Goal: Information Seeking & Learning: Find specific fact

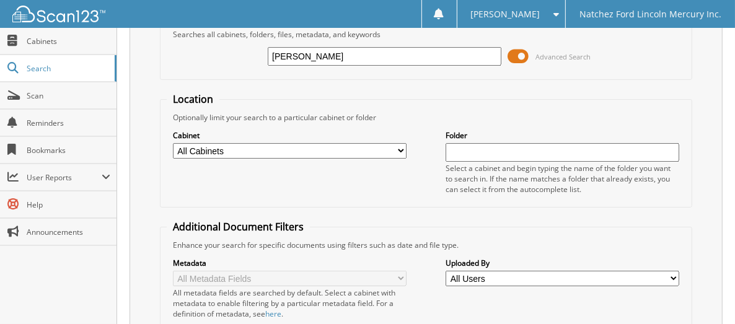
scroll to position [252, 0]
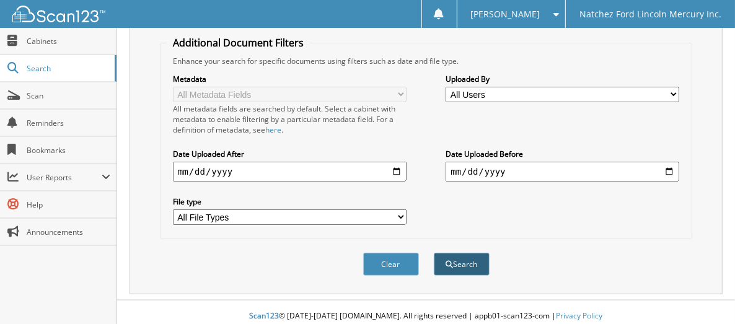
type input "[PERSON_NAME]"
click at [464, 262] on button "Search" at bounding box center [462, 264] width 56 height 23
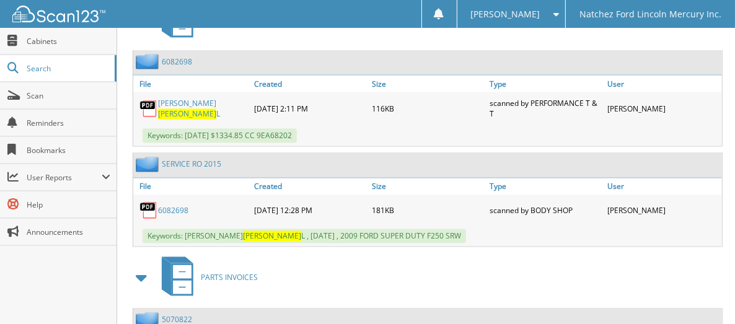
scroll to position [1226, 0]
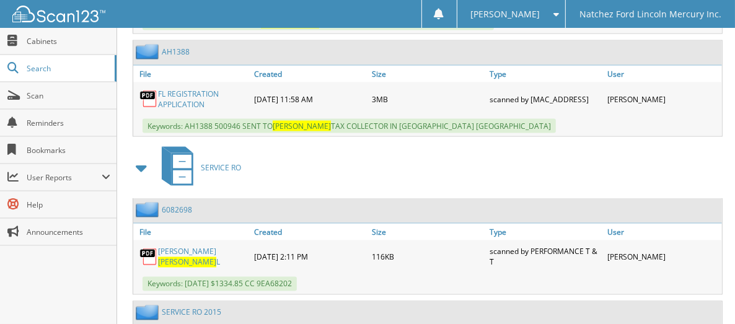
click at [166, 89] on link "FL REGISTRATION APPLICATION" at bounding box center [203, 99] width 90 height 21
click at [45, 42] on span "Cabinets" at bounding box center [69, 41] width 84 height 11
